Goal: Task Accomplishment & Management: Use online tool/utility

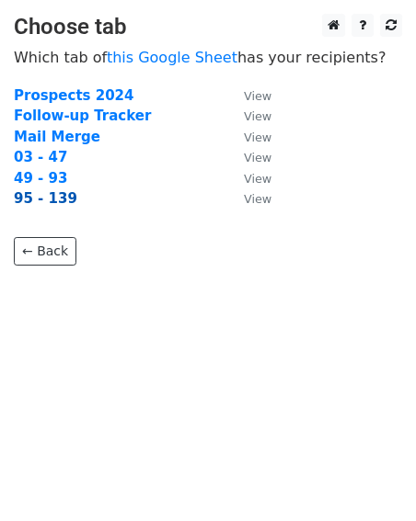
click at [35, 203] on strong "95 - 139" at bounding box center [45, 198] width 63 height 17
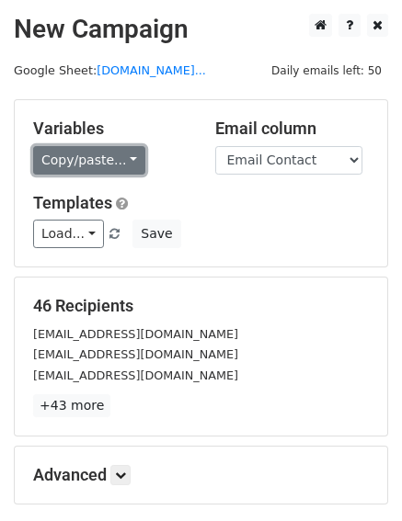
click at [107, 162] on link "Copy/paste..." at bounding box center [89, 160] width 112 height 29
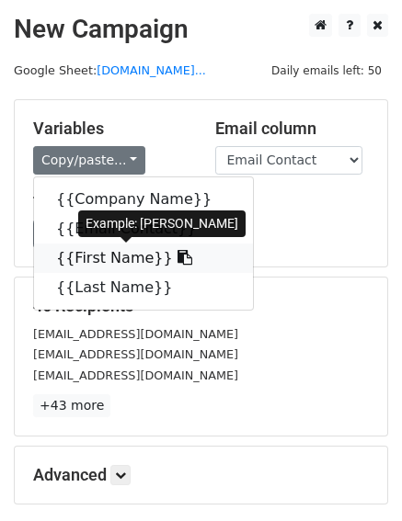
click at [108, 260] on link "{{First Name}}" at bounding box center [143, 258] width 219 height 29
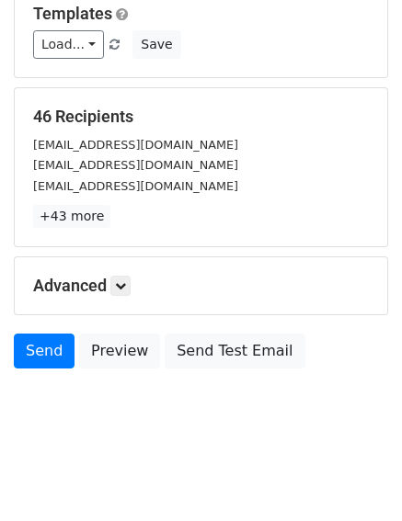
scroll to position [193, 0]
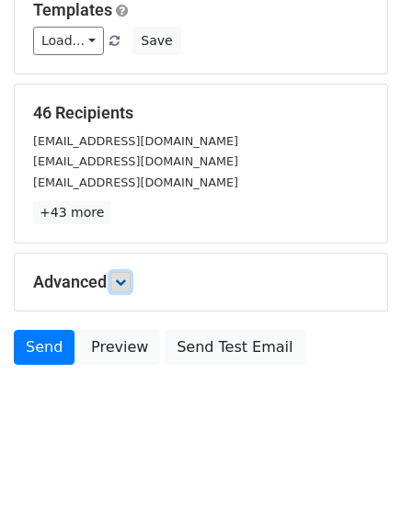
click at [122, 283] on icon at bounding box center [120, 282] width 11 height 11
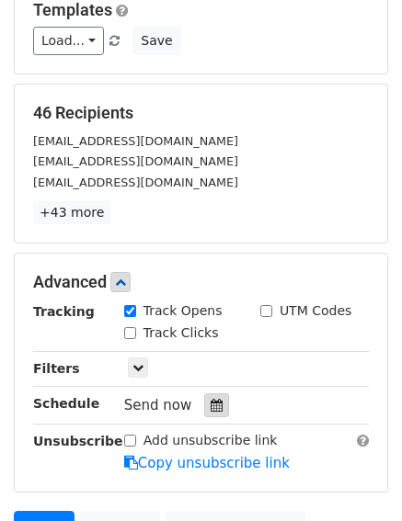
click at [211, 404] on icon at bounding box center [217, 405] width 12 height 13
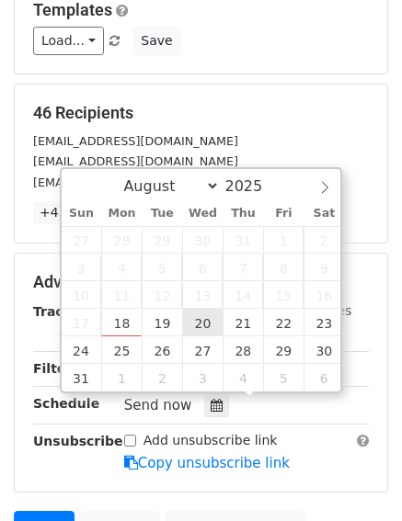
type input "2025-08-20 12:00"
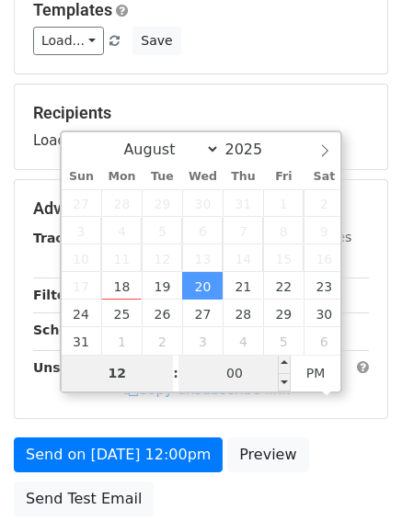
type input "2"
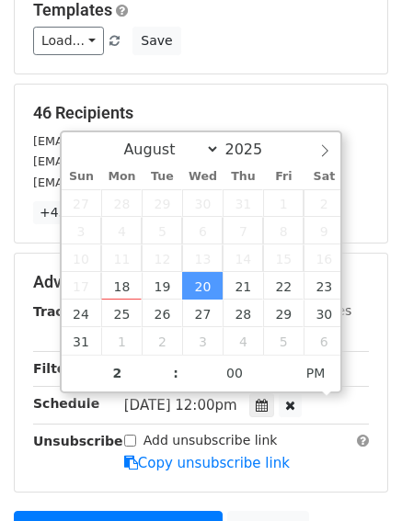
type input "2025-08-20 14:00"
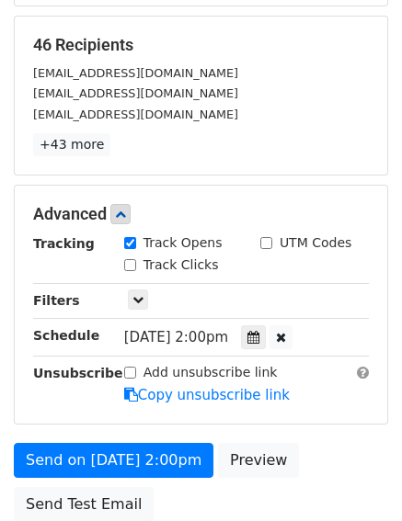
scroll to position [344, 0]
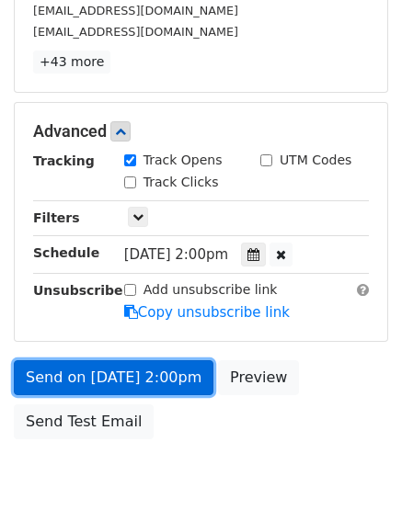
click at [81, 370] on link "Send on Aug 20 at 2:00pm" at bounding box center [114, 377] width 200 height 35
